Goal: Complete application form

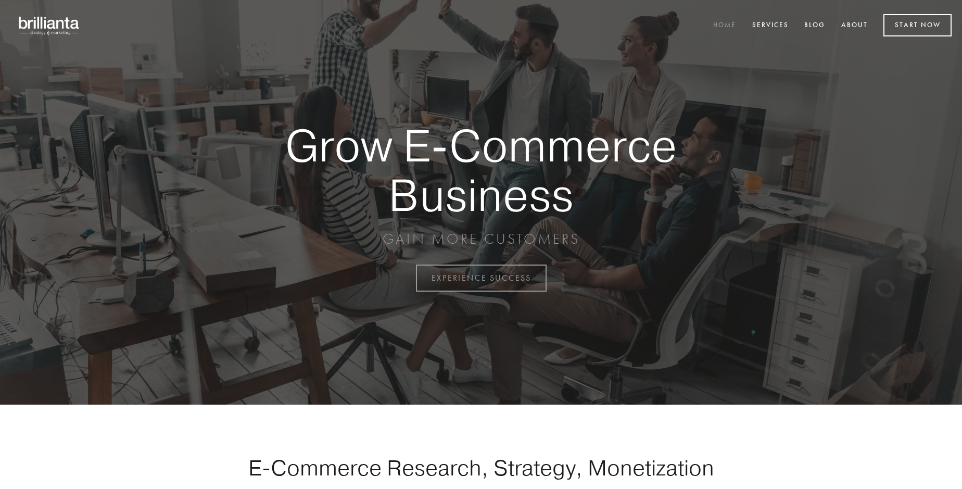
scroll to position [2729, 0]
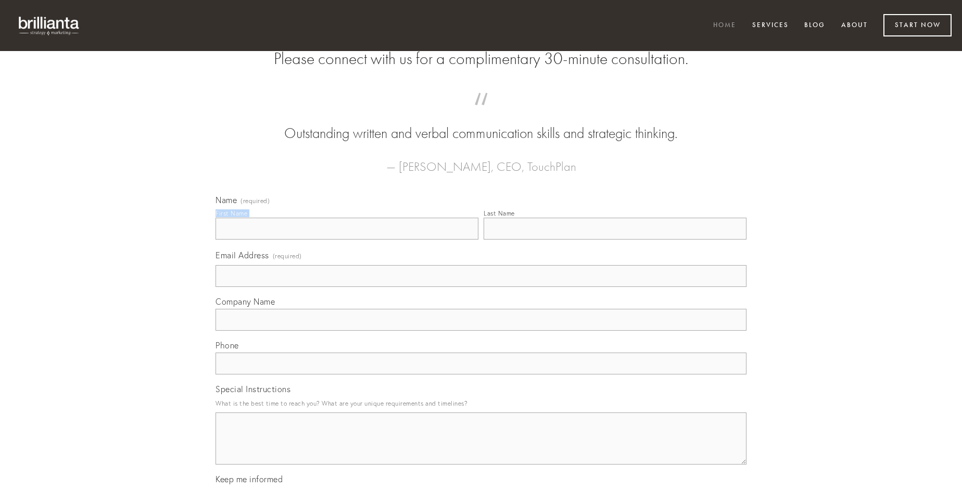
type input "[PERSON_NAME]"
click at [615, 239] on input "Last Name" at bounding box center [615, 229] width 263 height 22
type input "[PERSON_NAME]"
click at [481, 287] on input "Email Address (required)" at bounding box center [481, 276] width 531 height 22
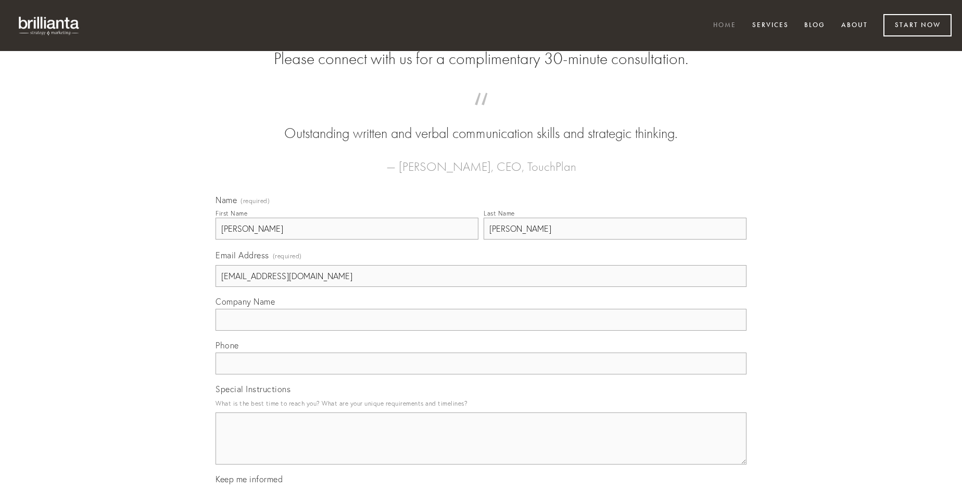
type input "[EMAIL_ADDRESS][DOMAIN_NAME]"
click at [481, 331] on input "Company Name" at bounding box center [481, 320] width 531 height 22
type input "aliquid"
click at [481, 374] on input "text" at bounding box center [481, 363] width 531 height 22
click at [481, 448] on textarea "Special Instructions" at bounding box center [481, 438] width 531 height 52
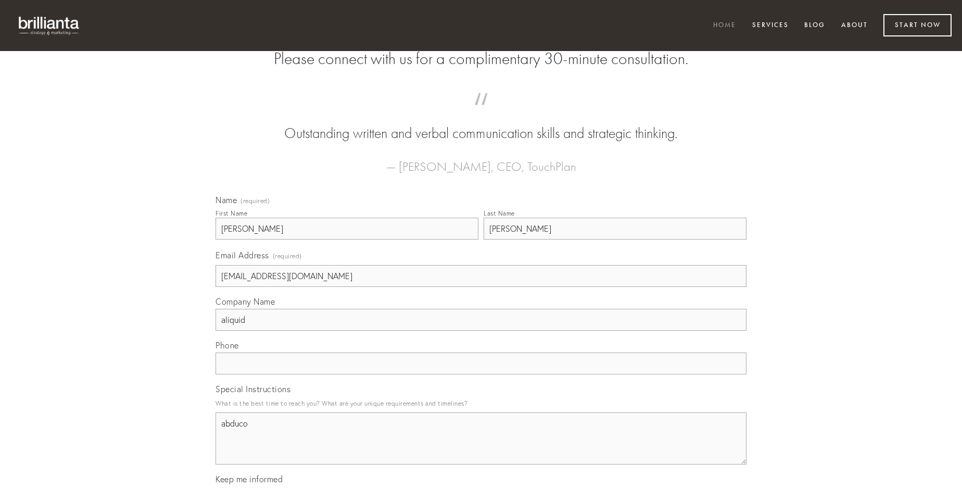
type textarea "abduco"
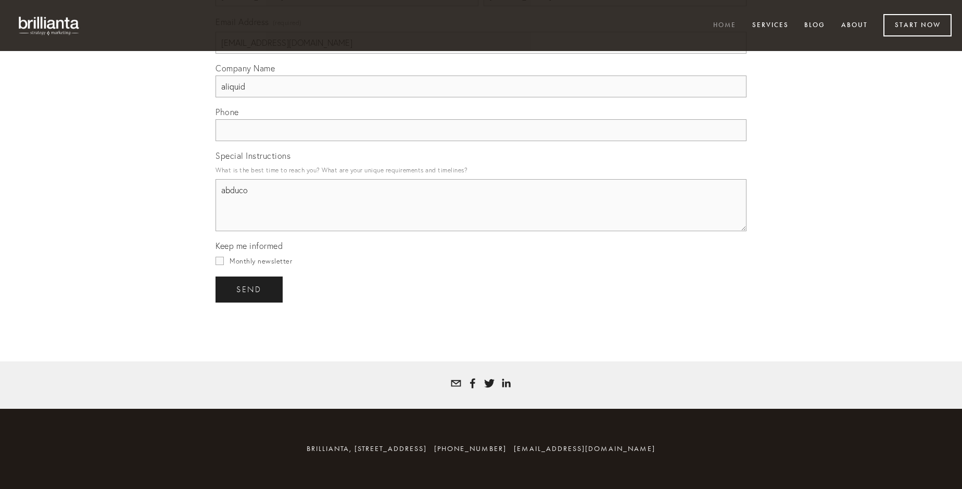
click at [250, 289] on span "send" at bounding box center [249, 289] width 26 height 9
